Goal: Task Accomplishment & Management: Use online tool/utility

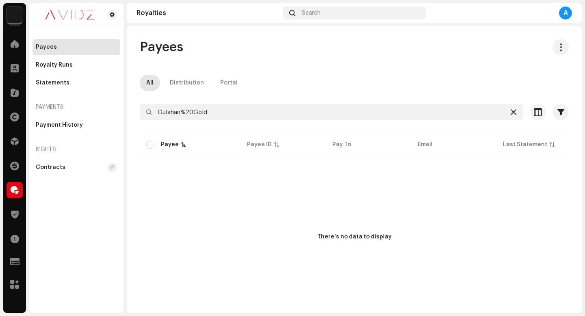
click at [510, 113] on icon at bounding box center [513, 112] width 6 height 6
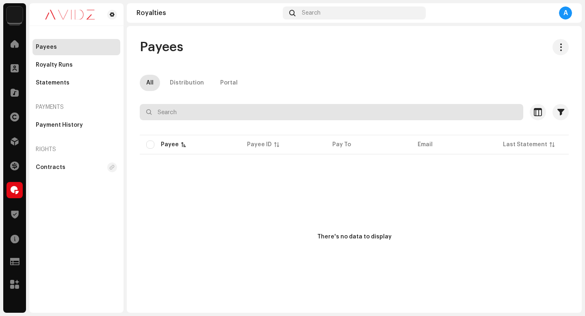
click at [428, 112] on input "text" at bounding box center [331, 112] width 383 height 16
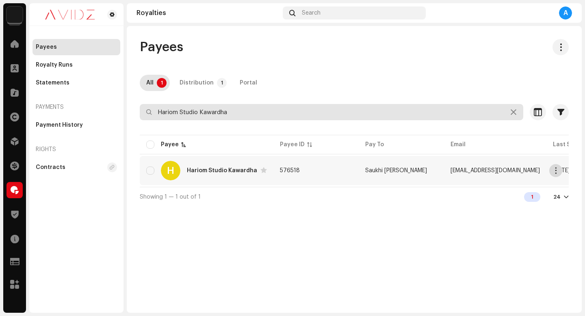
type input "Hariom Studio Kawardha"
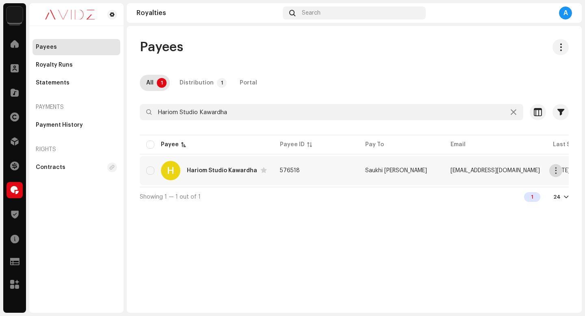
click at [554, 171] on span "button" at bounding box center [556, 170] width 6 height 6
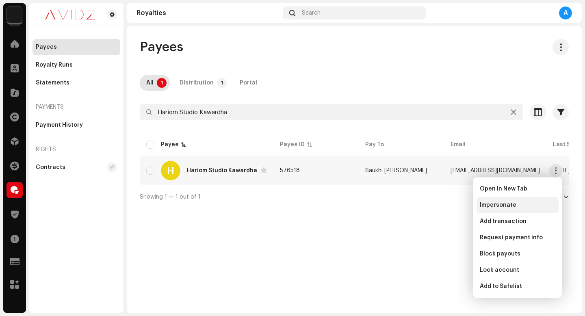
click at [538, 209] on div "Impersonate" at bounding box center [517, 205] width 82 height 16
